Goal: Information Seeking & Learning: Learn about a topic

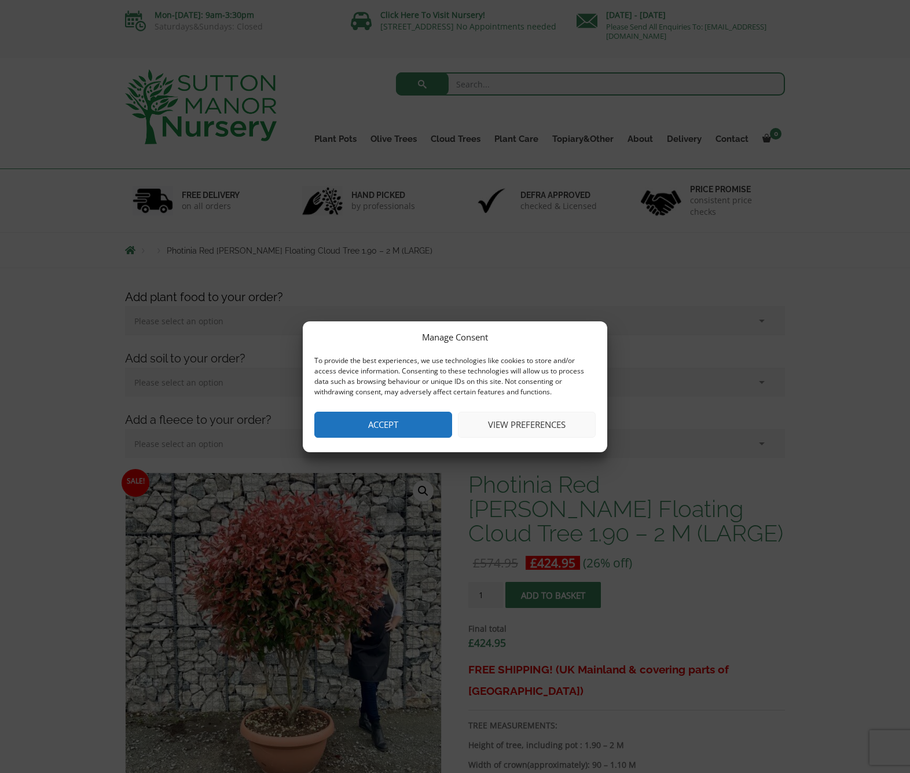
click at [399, 427] on button "Accept" at bounding box center [383, 425] width 138 height 26
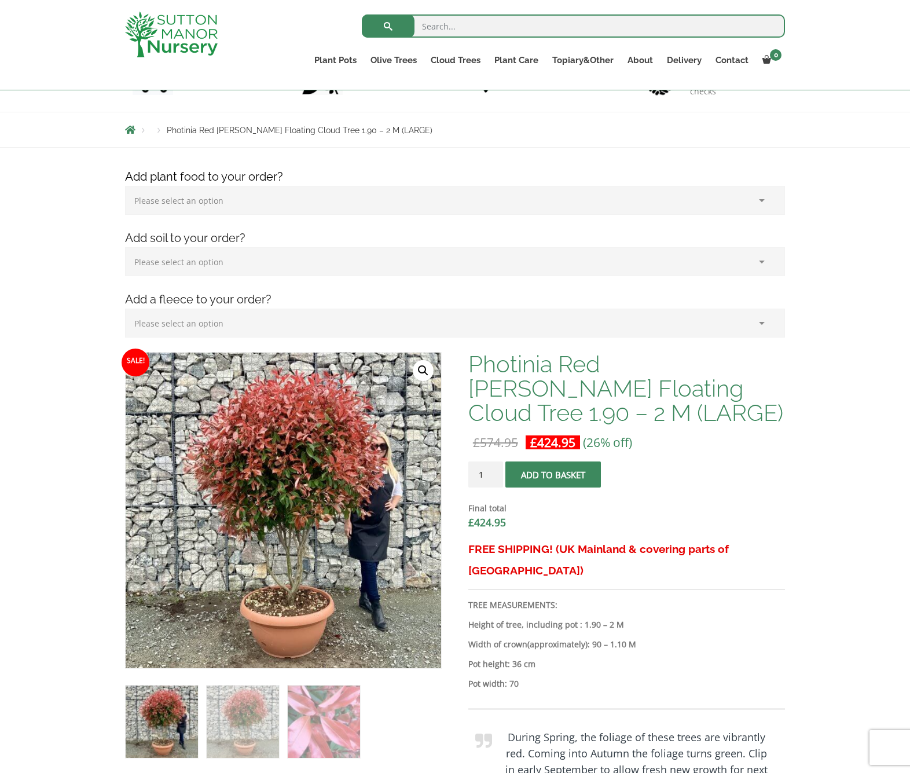
scroll to position [38, 0]
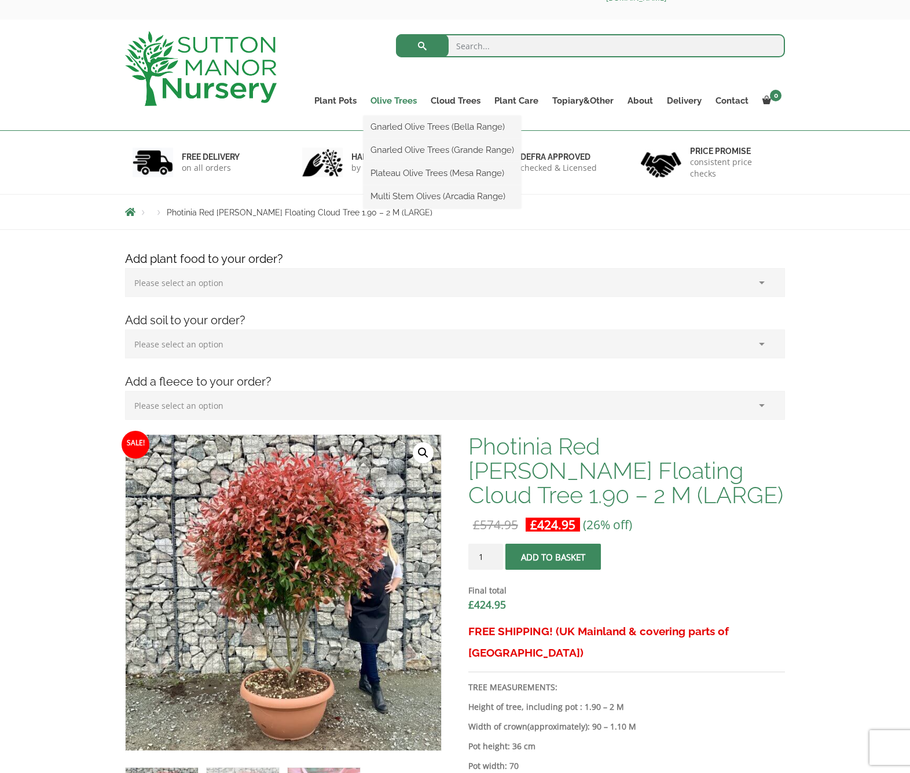
click at [397, 96] on link "Olive Trees" at bounding box center [394, 101] width 60 height 16
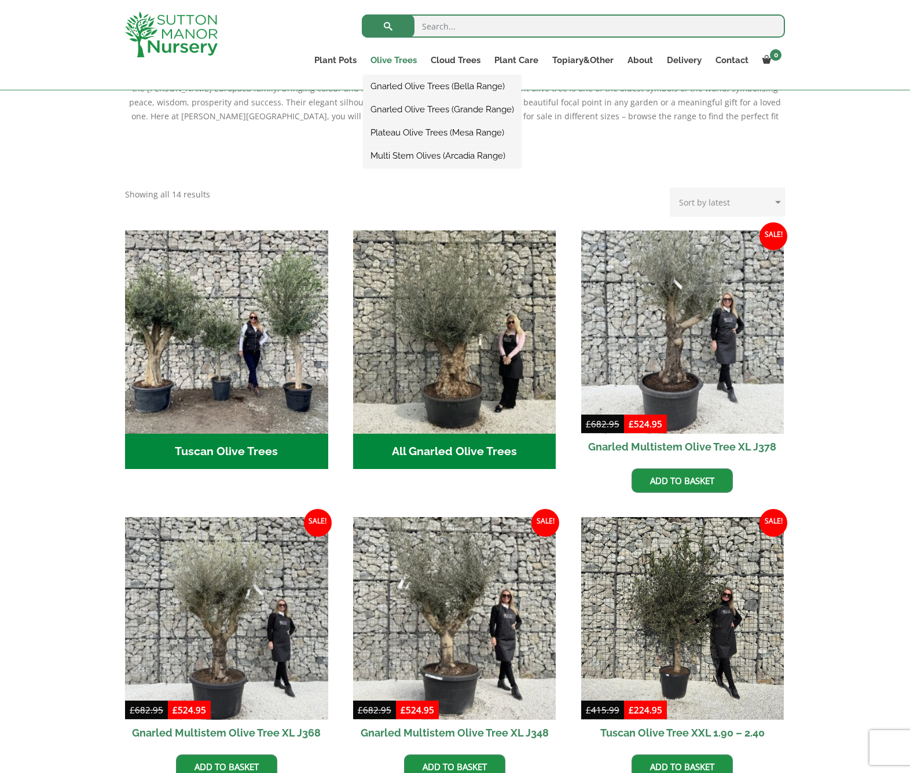
scroll to position [289, 0]
click at [398, 107] on link "Gnarled Olive Trees (Grande Range)" at bounding box center [443, 109] width 158 height 17
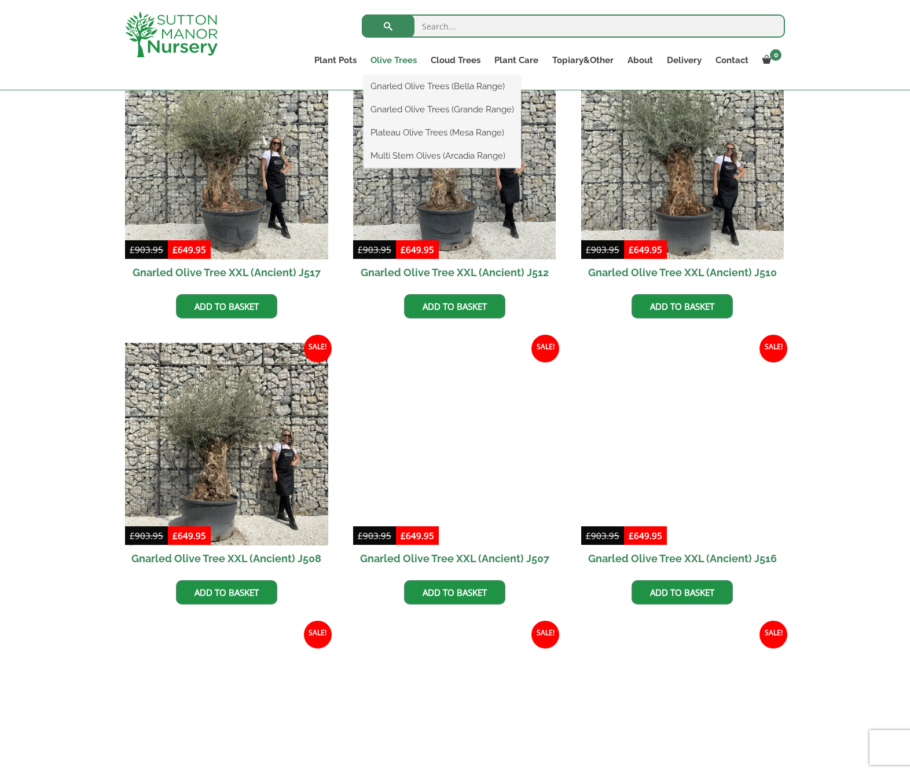
scroll to position [898, 0]
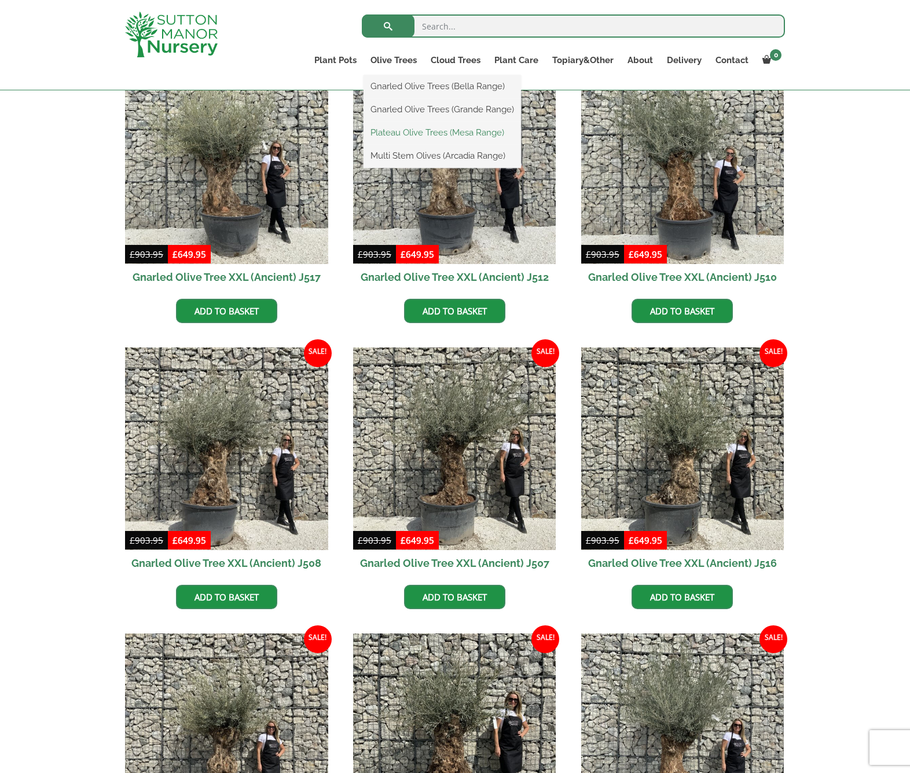
click at [401, 136] on link "Plateau Olive Trees (Mesa Range)" at bounding box center [443, 132] width 158 height 17
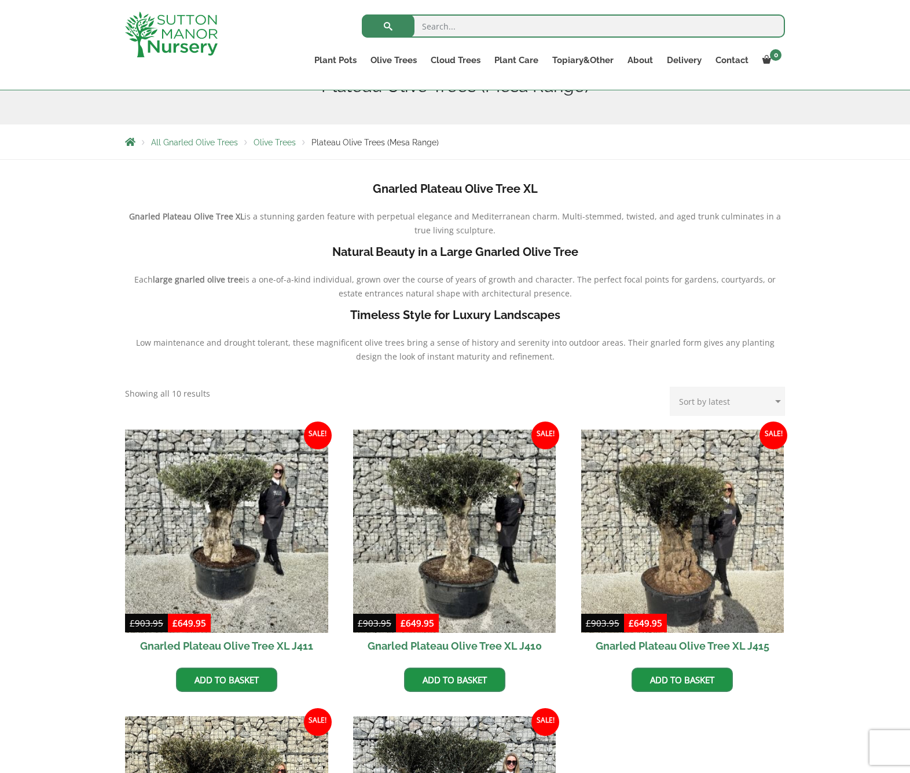
scroll to position [158, 0]
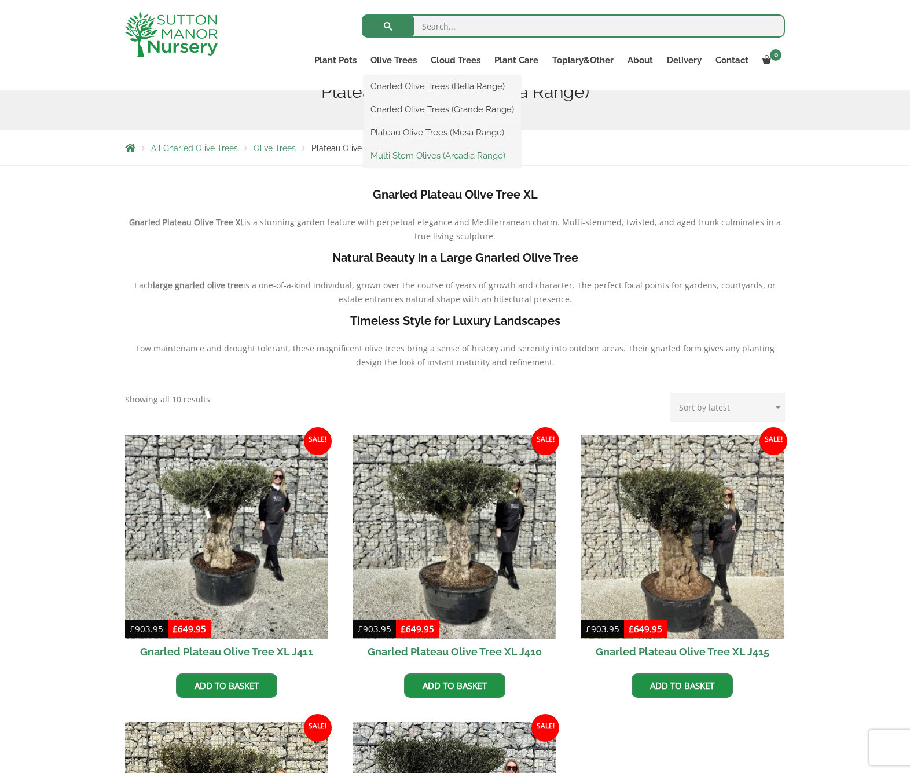
click at [387, 152] on link "Multi Stem Olives (Arcadia Range)" at bounding box center [443, 155] width 158 height 17
